Goal: Information Seeking & Learning: Check status

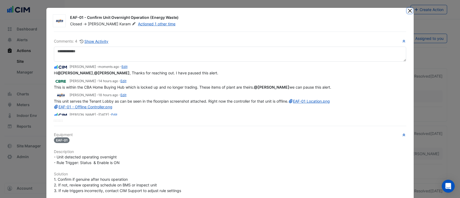
click at [408, 11] on button "Close" at bounding box center [410, 11] width 6 height 6
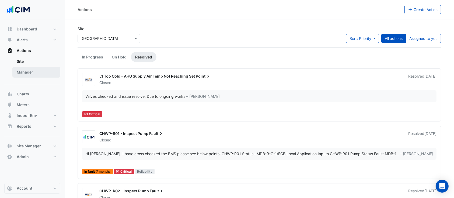
click at [35, 71] on link "Manager" at bounding box center [36, 72] width 48 height 11
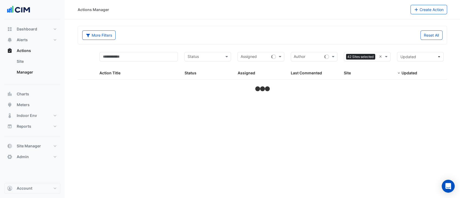
select select "***"
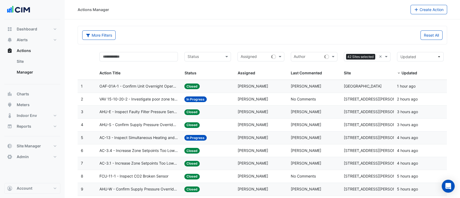
drag, startPoint x: 143, startPoint y: 51, endPoint x: 141, endPoint y: 57, distance: 6.0
click at [141, 57] on datatable-header-cell "Action Title" at bounding box center [138, 64] width 85 height 31
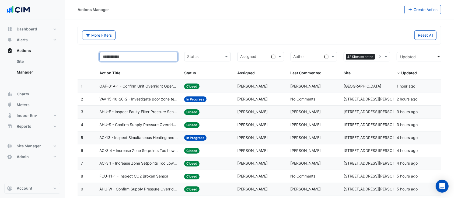
click at [141, 57] on input "text" at bounding box center [138, 56] width 78 height 9
type input "****"
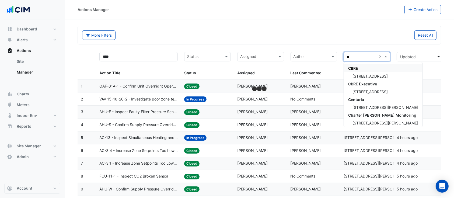
type input "***"
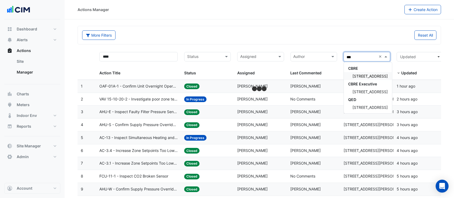
click at [363, 78] on div "[STREET_ADDRESS]" at bounding box center [368, 76] width 48 height 8
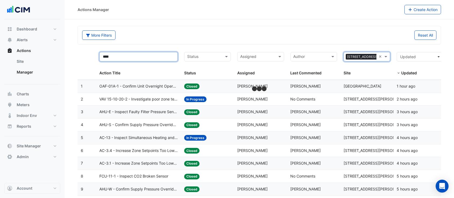
click at [143, 61] on input "****" at bounding box center [138, 56] width 78 height 9
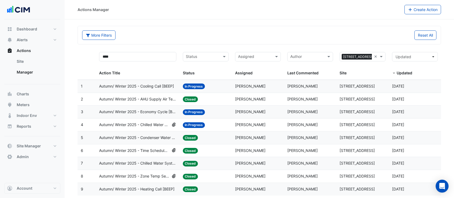
click at [175, 33] on div "More Filters" at bounding box center [169, 34] width 180 height 9
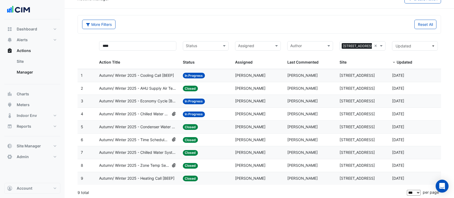
scroll to position [12, 0]
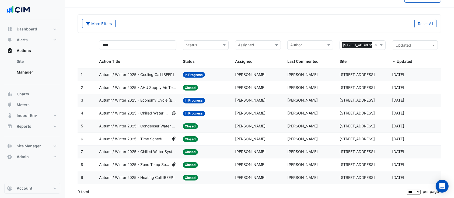
click at [155, 124] on span "Autumn/ Winter 2025 - Condenser Water System Temp Reset [BEEP]" at bounding box center [137, 126] width 77 height 6
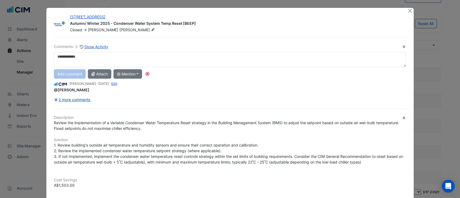
click at [80, 100] on div "Comments: 3 Show Activity Add comment Attach @ Mention [GEOGRAPHIC_DATA] [PERSO…" at bounding box center [230, 163] width 359 height 252
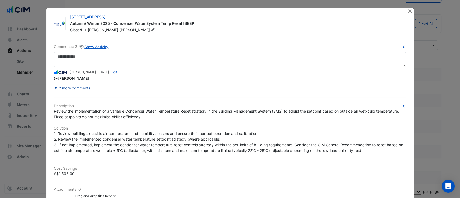
click at [80, 86] on button "2 more comments" at bounding box center [72, 87] width 37 height 9
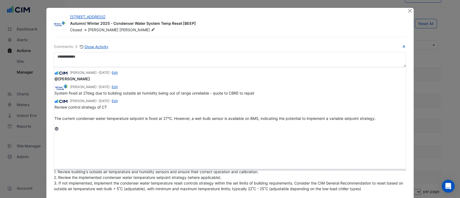
drag, startPoint x: 62, startPoint y: 127, endPoint x: 62, endPoint y: 167, distance: 39.8
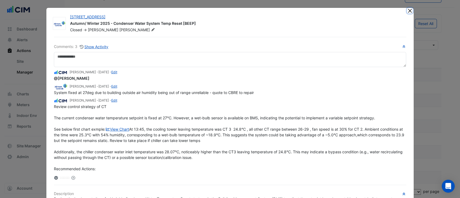
click at [407, 10] on button "Close" at bounding box center [410, 11] width 6 height 6
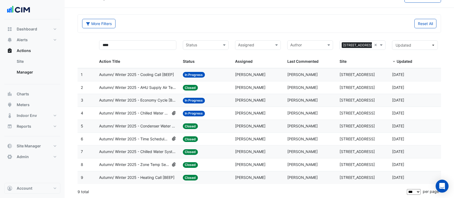
scroll to position [0, 0]
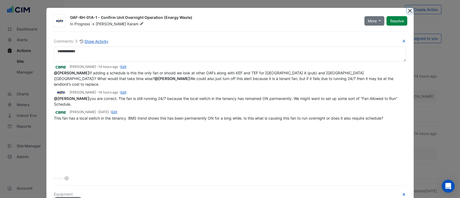
click at [407, 10] on button "Close" at bounding box center [410, 11] width 6 height 6
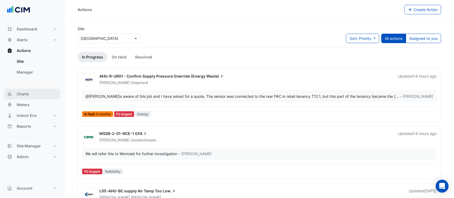
click at [26, 97] on button "Charts" at bounding box center [32, 94] width 56 height 11
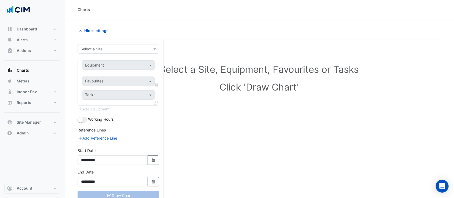
click at [139, 49] on input "text" at bounding box center [112, 49] width 65 height 6
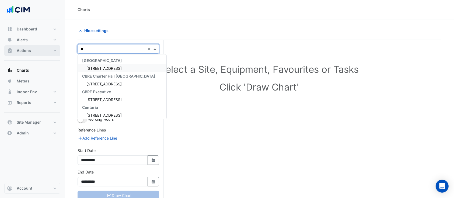
type input "**"
click at [29, 49] on span "Actions" at bounding box center [24, 50] width 14 height 5
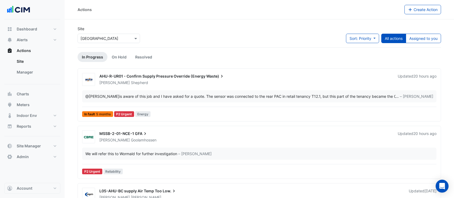
click at [114, 38] on input "text" at bounding box center [103, 39] width 46 height 6
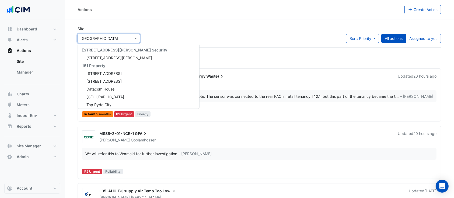
scroll to position [1525, 0]
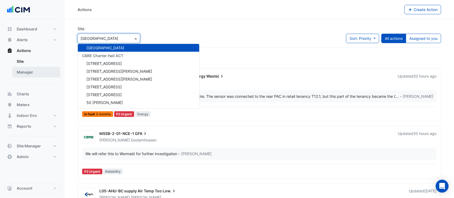
click at [24, 72] on link "Manager" at bounding box center [36, 72] width 48 height 11
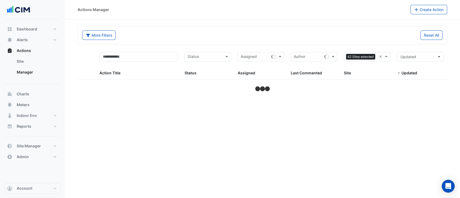
select select "***"
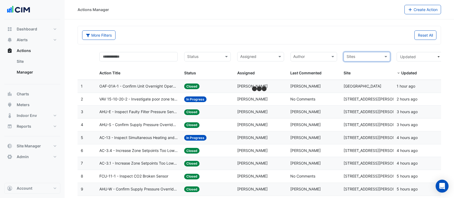
click at [359, 55] on input "text" at bounding box center [363, 57] width 34 height 6
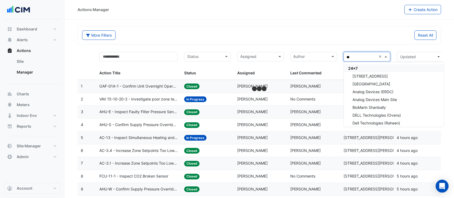
type input "***"
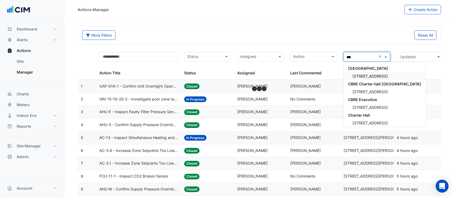
click at [368, 75] on span "[STREET_ADDRESS]" at bounding box center [369, 76] width 35 height 5
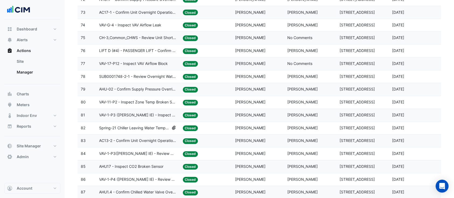
scroll to position [1000, 0]
click at [177, 90] on datatable-body-cell "Action Title: AHU-02 - Confirm Supply Pressure Override (Energy Waste)" at bounding box center [138, 89] width 84 height 13
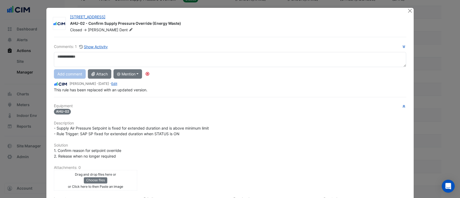
click at [177, 90] on div "This rule has been replaced with an updated version." at bounding box center [230, 90] width 352 height 6
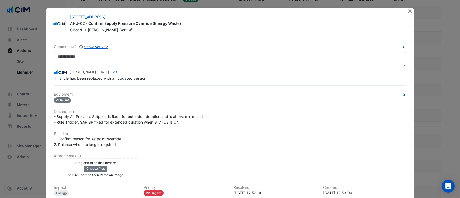
click at [177, 90] on div "Comments: 1 Show Activity Liam Dent - 6 months and 5 days ago - Edit This rule …" at bounding box center [230, 140] width 359 height 207
click at [403, 10] on div "225 St Georges Terrace AHU-02 - Confirm Supply Pressure Override (Energy Waste)…" at bounding box center [229, 128] width 367 height 240
click at [408, 12] on button "Close" at bounding box center [410, 11] width 6 height 6
